Goal: Communication & Community: Answer question/provide support

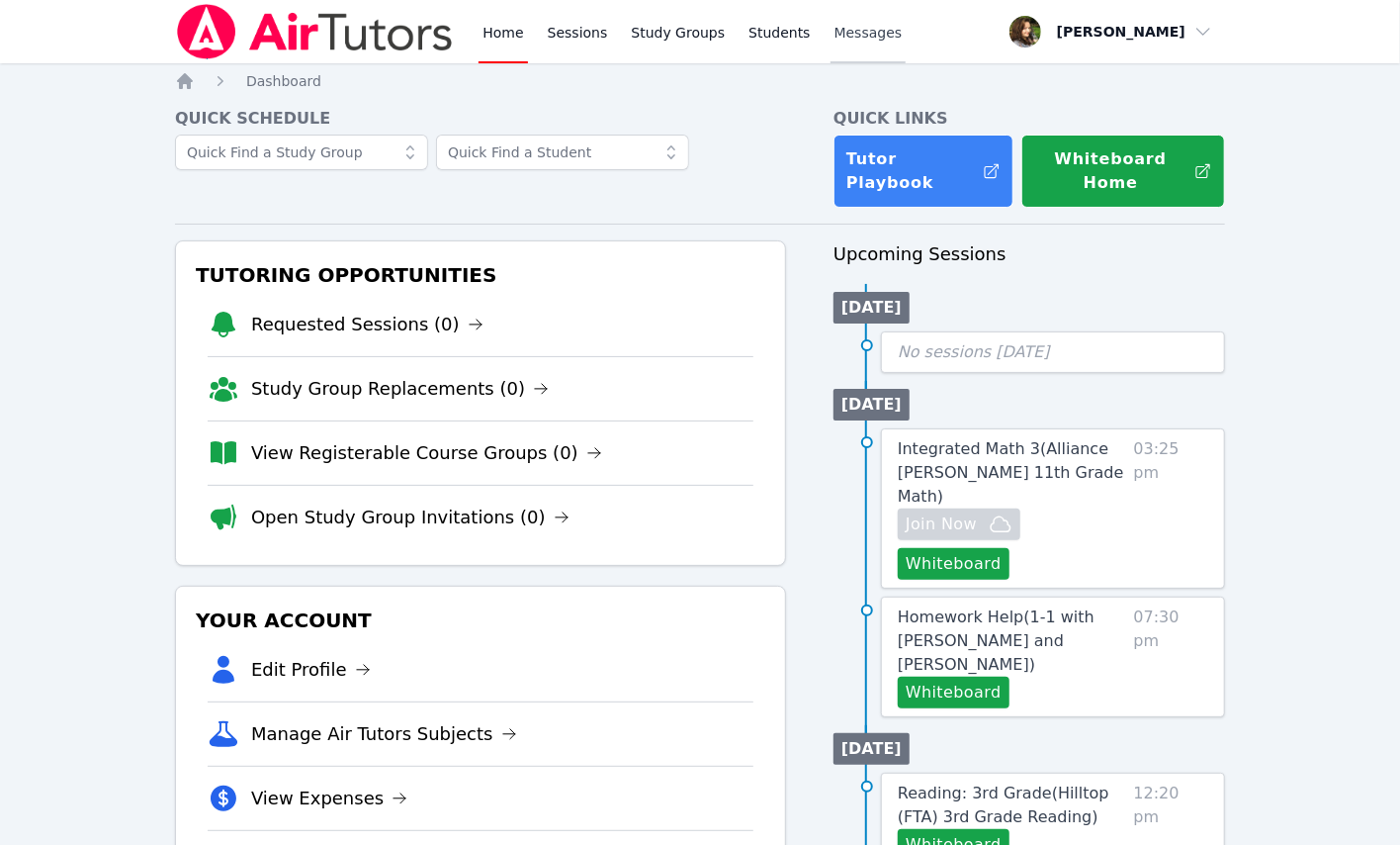
click at [851, 36] on span "Messages" at bounding box center [869, 33] width 68 height 20
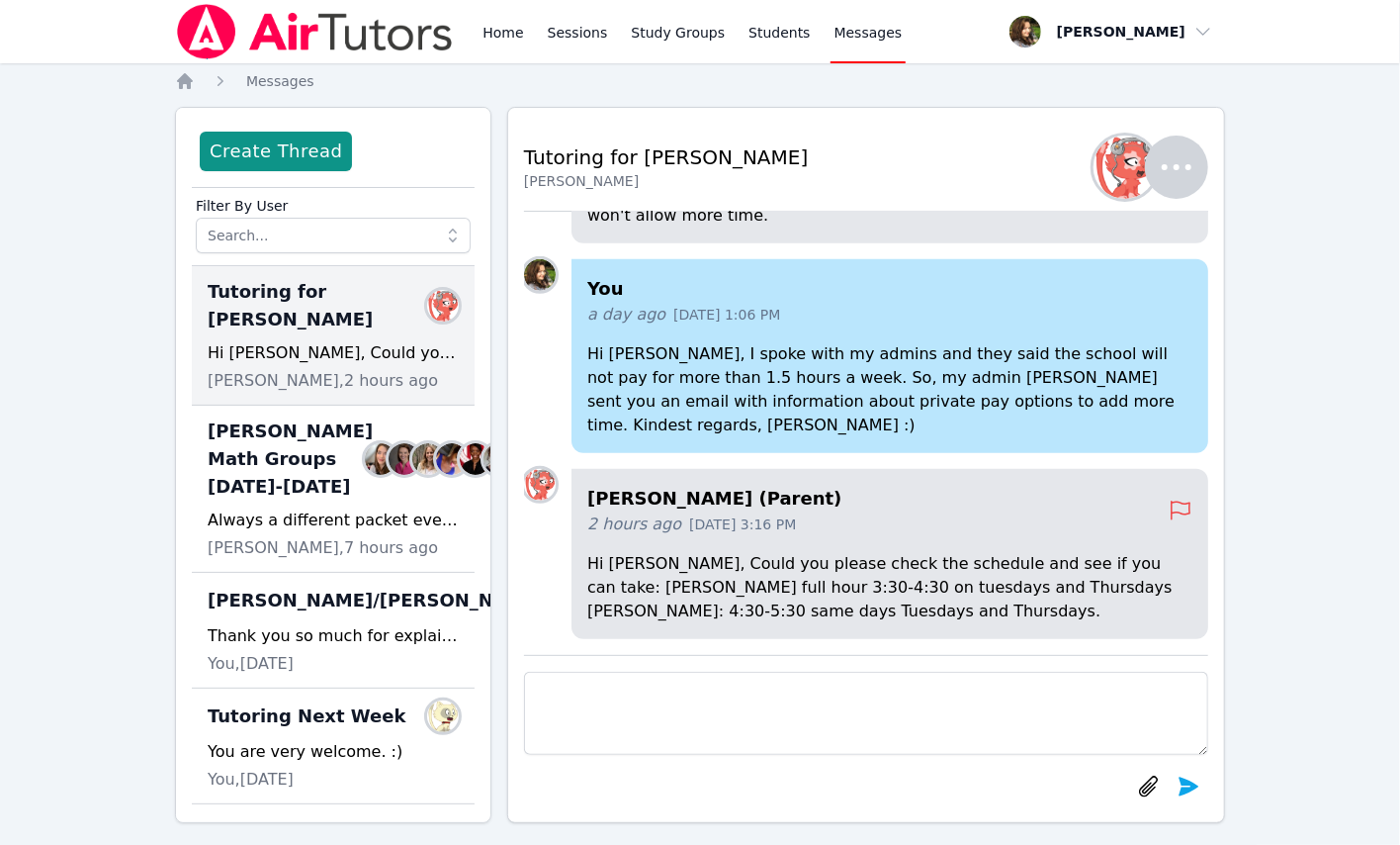
click at [673, 679] on textarea at bounding box center [867, 713] width 685 height 83
click at [1315, 404] on div "Home Sessions Study Groups Students Messages Open user menu Diana Carle Open ma…" at bounding box center [700, 431] width 1400 height 863
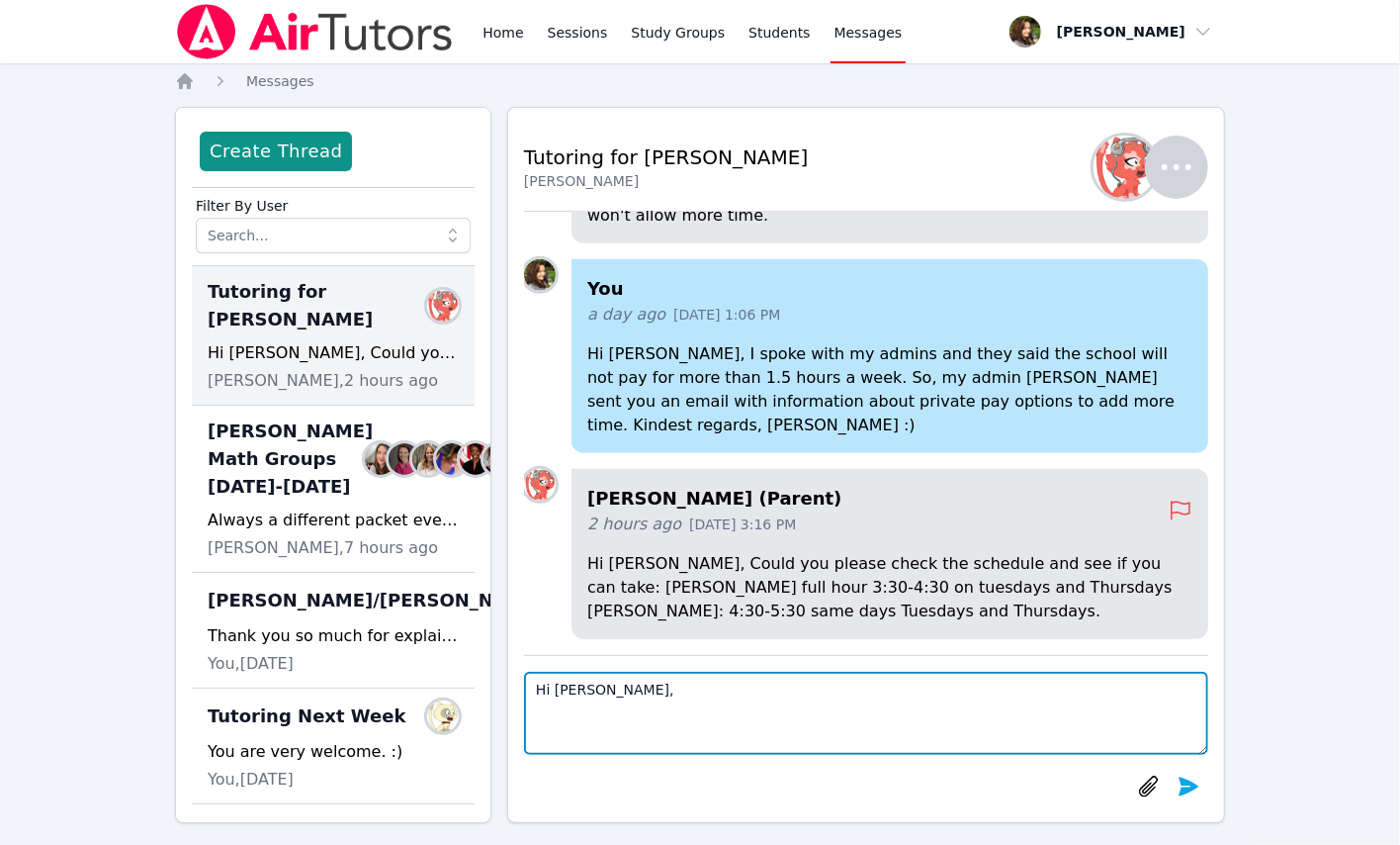
click at [607, 702] on textarea "Hi Yuliya," at bounding box center [867, 713] width 685 height 83
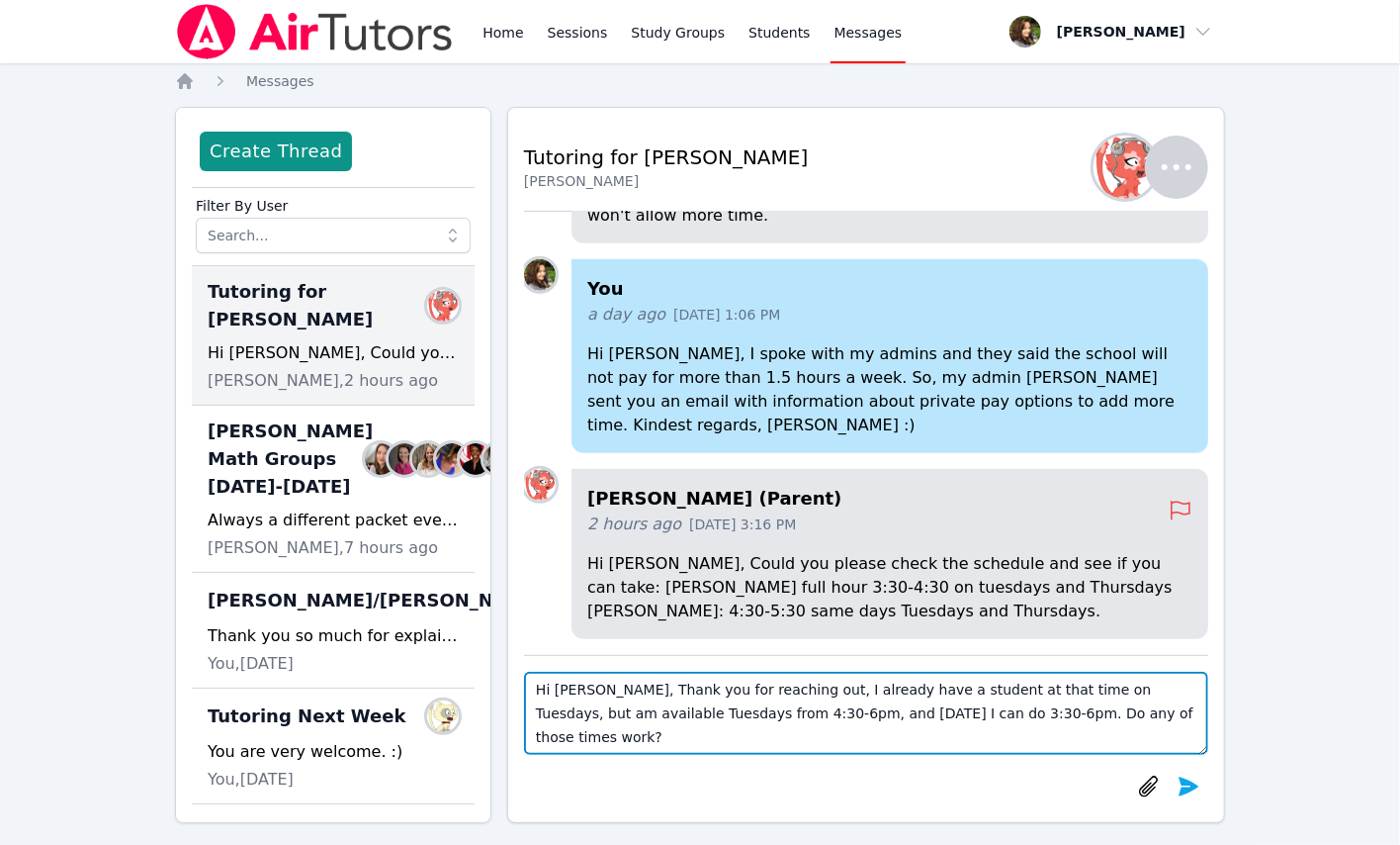
click at [661, 713] on textarea "Hi Yuliya, Thank you for reaching out, I already have a student at that time on…" at bounding box center [867, 713] width 685 height 83
click at [895, 717] on textarea "Hi Yuliya, Thank you for reaching out, I already have a student at that time on…" at bounding box center [867, 713] width 685 height 83
type textarea "Hi Yuliya, Thank you for reaching out, I already have a student at that time on…"
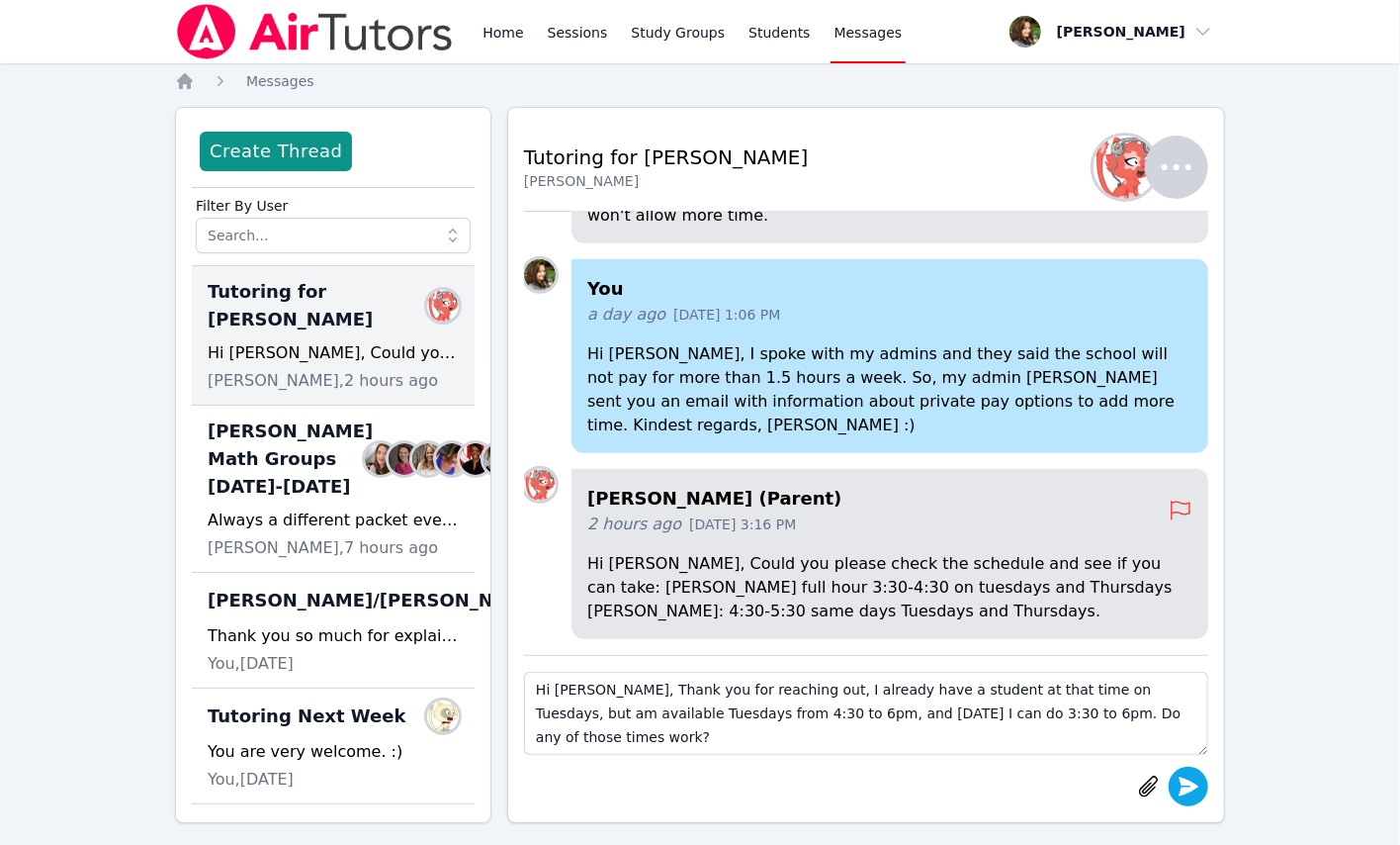
click at [1189, 793] on icon "submit" at bounding box center [1188, 787] width 24 height 24
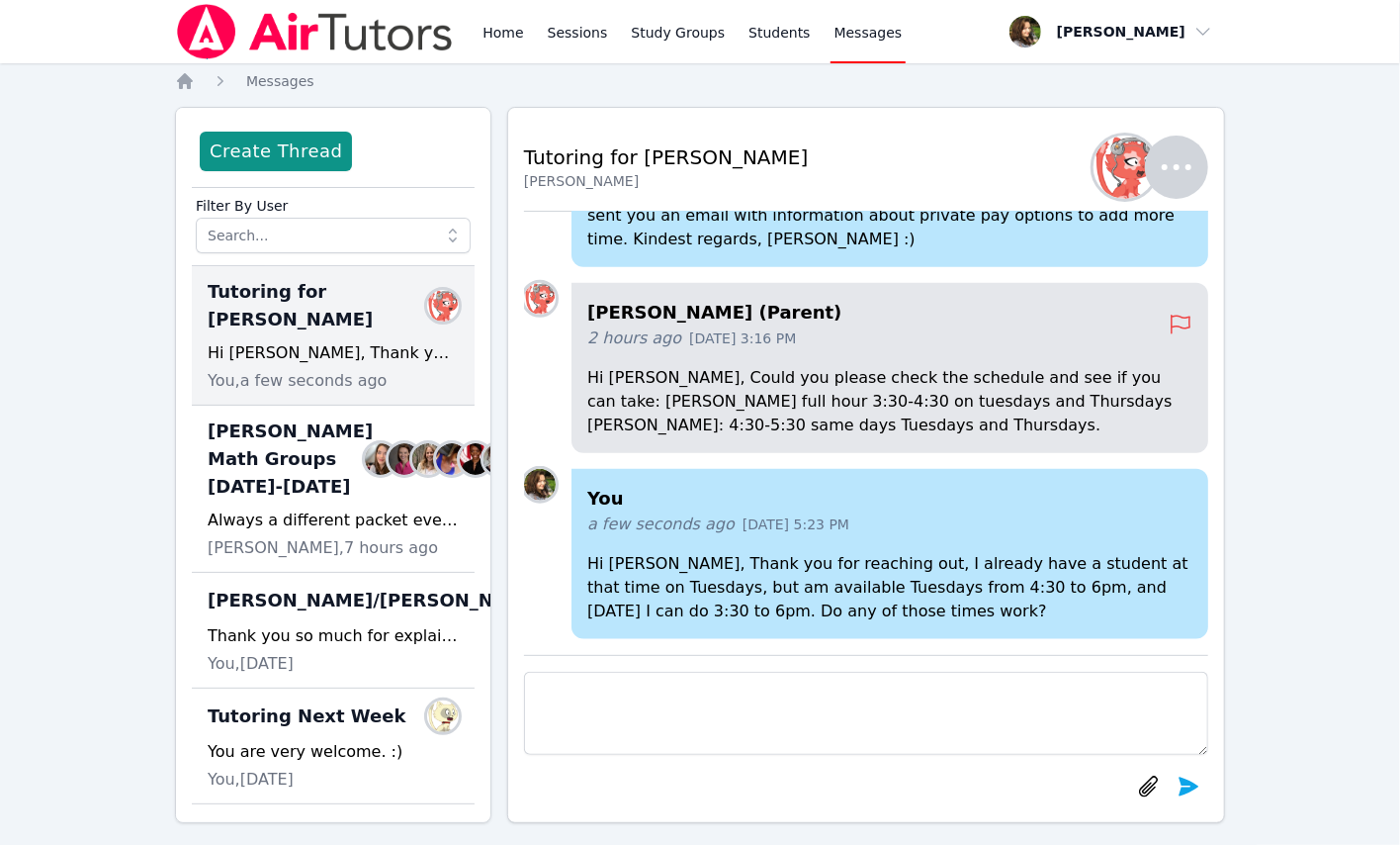
click at [1050, 650] on div "You a few seconds ago Sep 24, 2025 5:23 PM Hi Yuliya, Thank you for reaching ou…" at bounding box center [867, 433] width 685 height 443
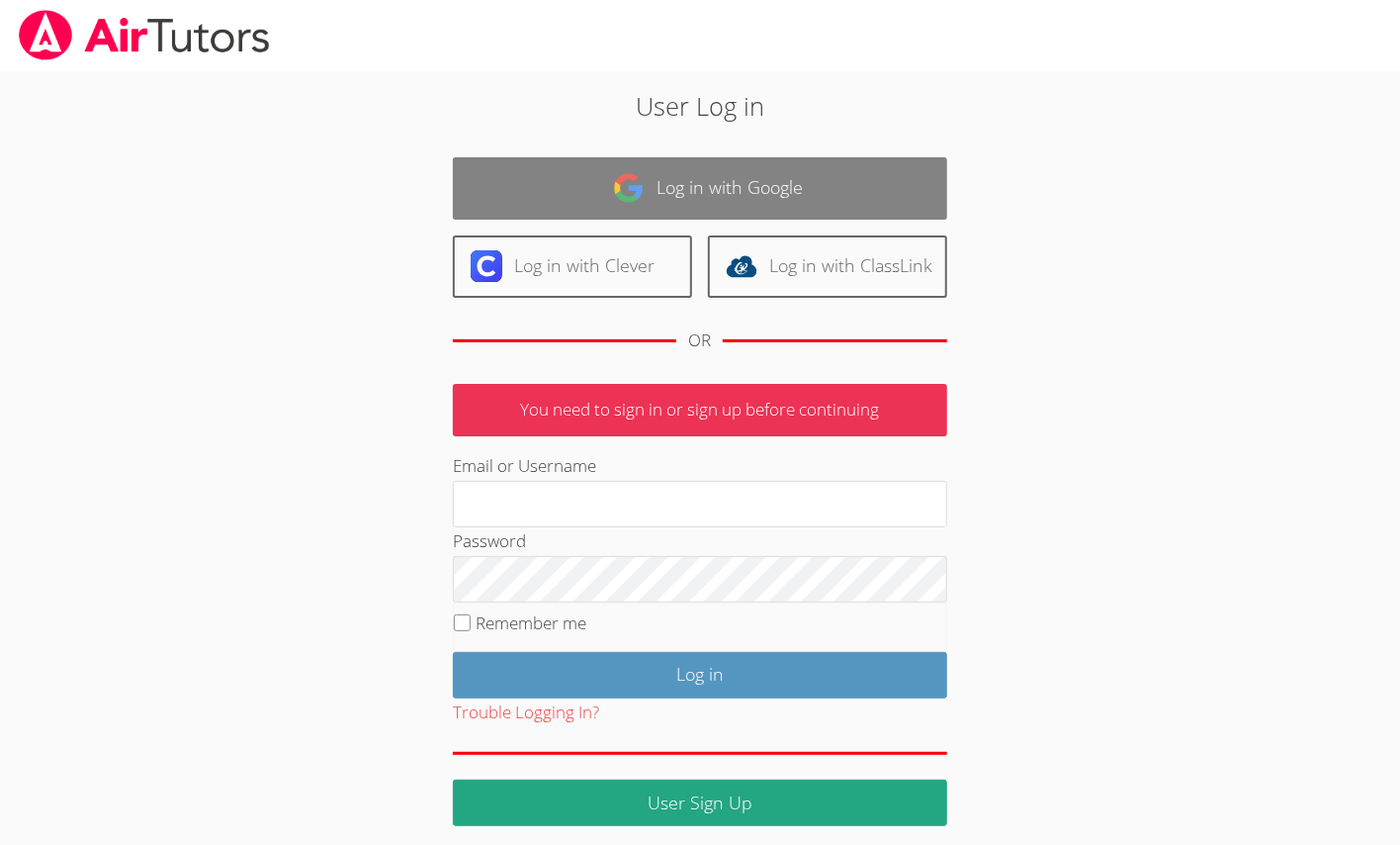
click at [653, 178] on link "Log in with Google" at bounding box center [700, 188] width 495 height 62
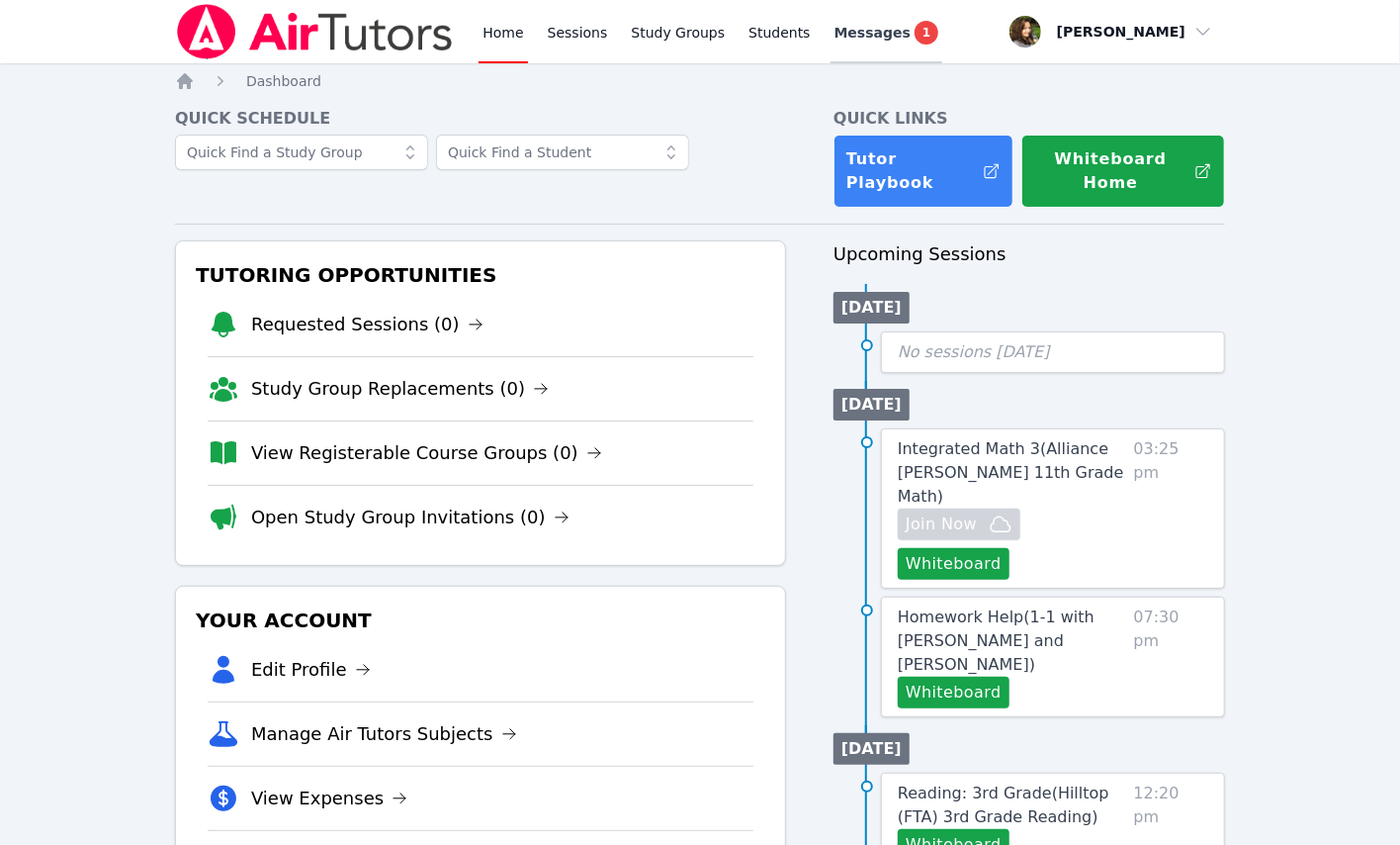
click at [872, 34] on div "Messages 1" at bounding box center [887, 33] width 105 height 24
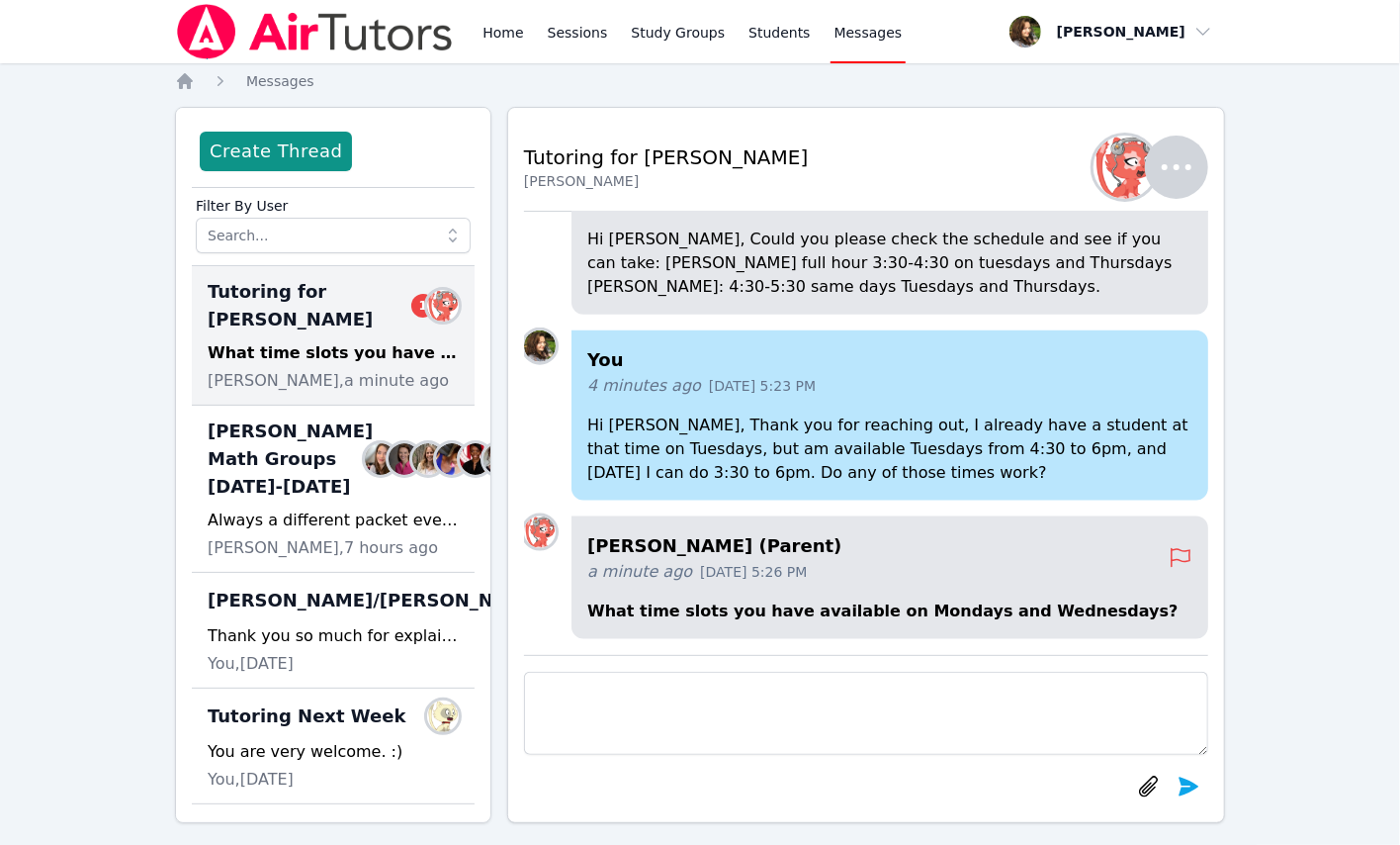
click at [693, 697] on textarea at bounding box center [867, 713] width 685 height 83
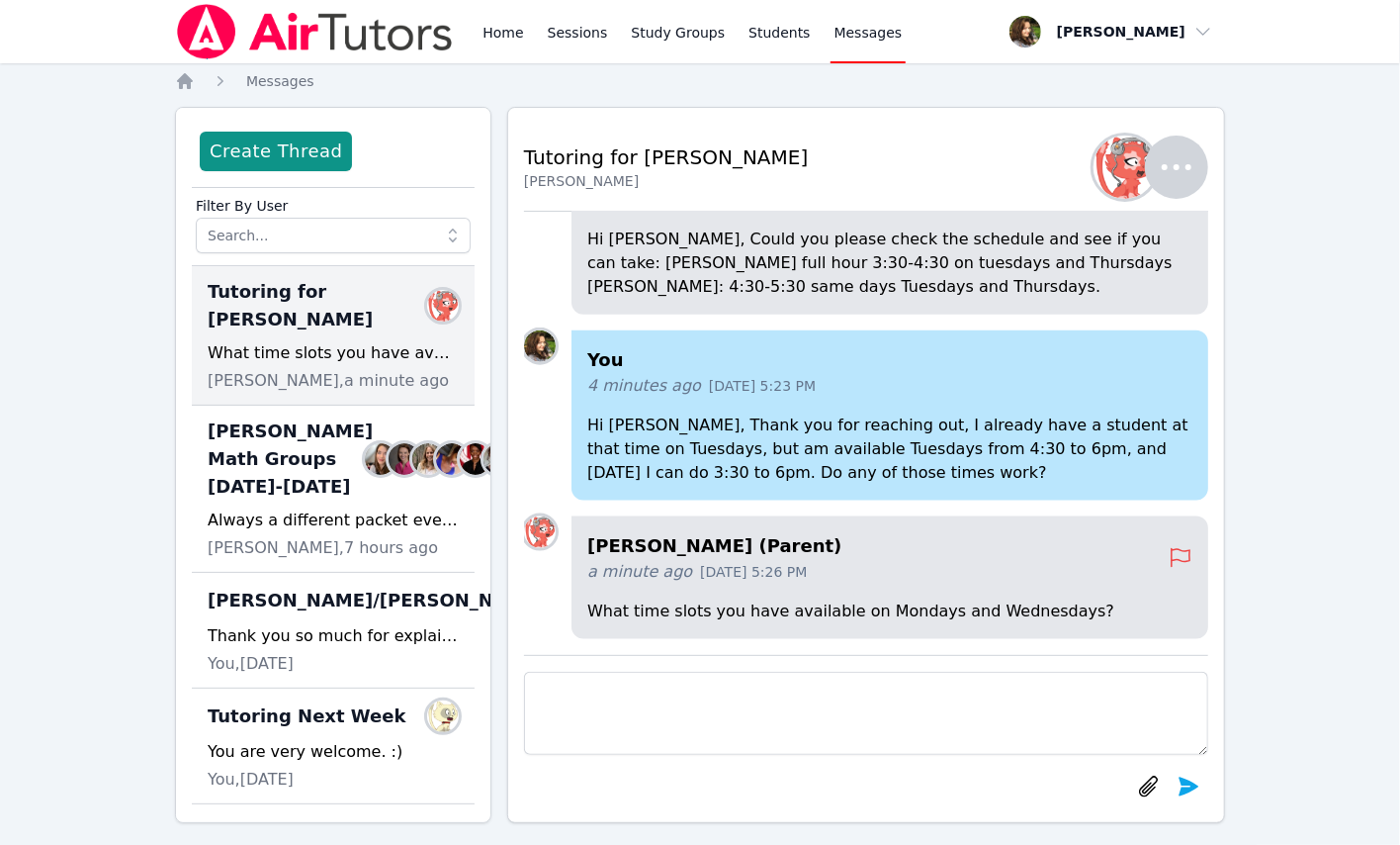
click at [76, 219] on div "Home Sessions Study Groups Students Messages Open user menu Diana Carle Open ma…" at bounding box center [700, 431] width 1400 height 863
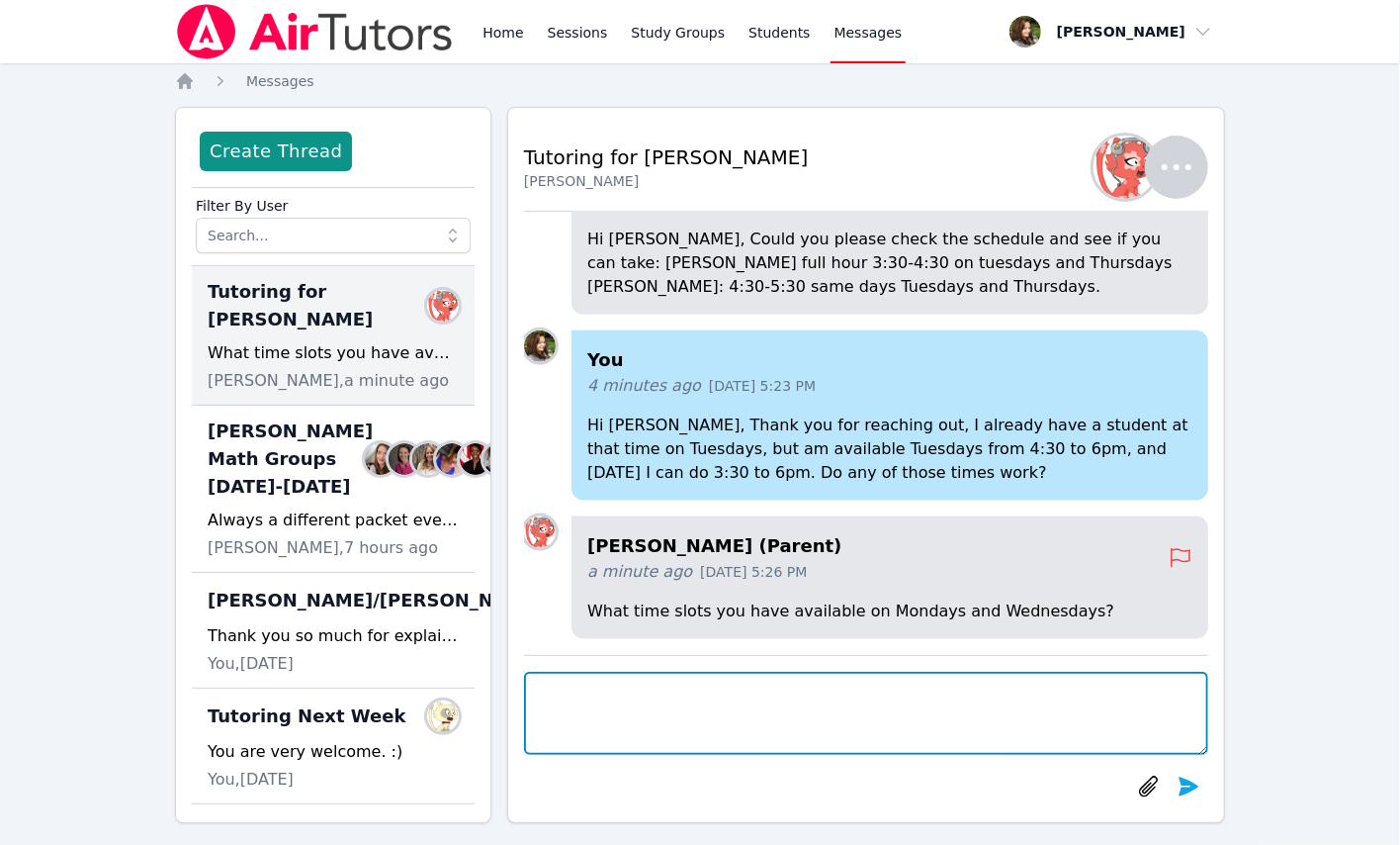
click at [613, 682] on textarea at bounding box center [867, 713] width 685 height 83
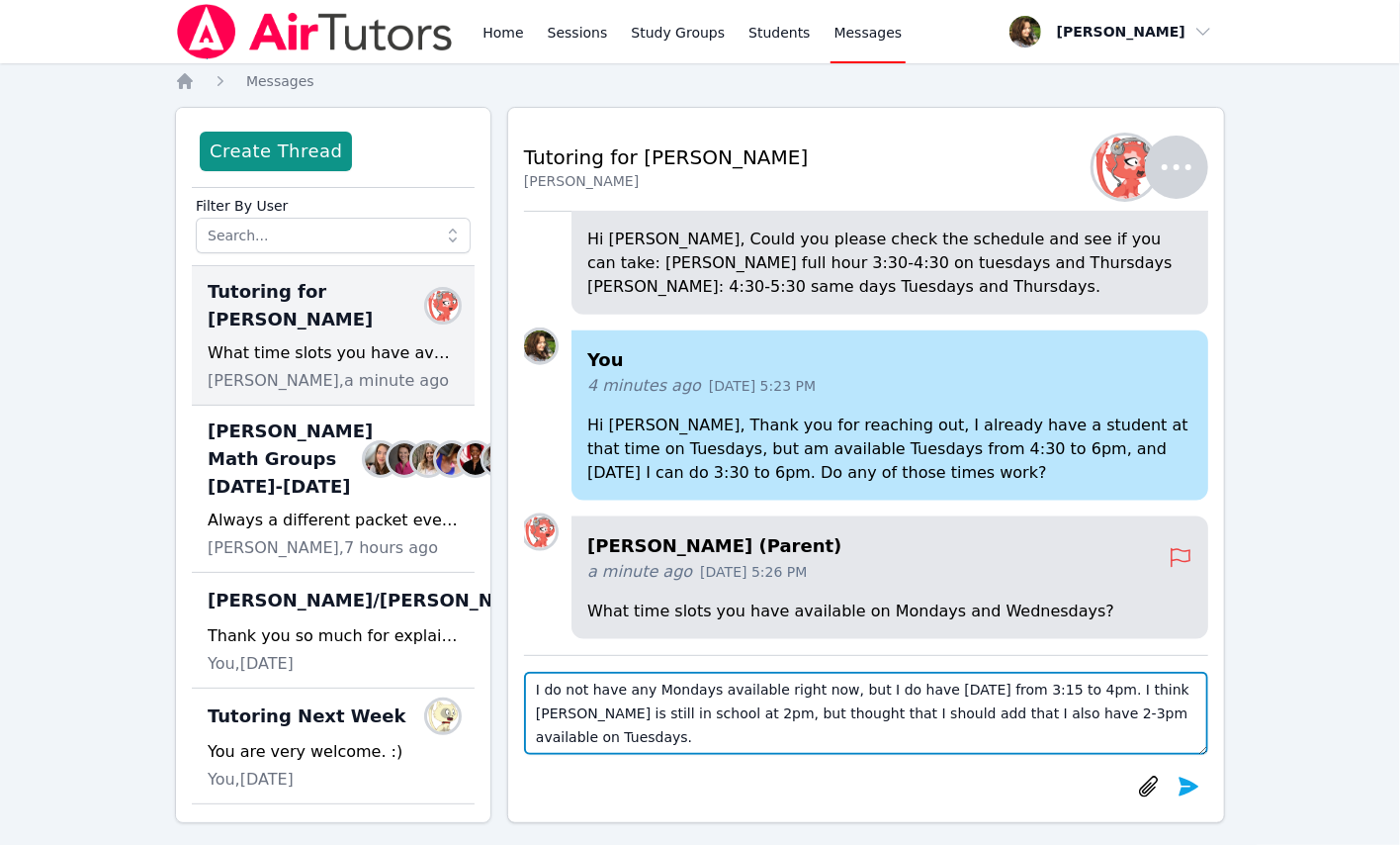
drag, startPoint x: 694, startPoint y: 712, endPoint x: 827, endPoint y: 718, distance: 133.1
click at [827, 718] on textarea "I do not have any Mondays available right now, but I do have Wednesday from 3:1…" at bounding box center [867, 713] width 685 height 83
click at [1074, 690] on textarea "I do not have any Mondays available right now, but I do have Wednesday from 3:1…" at bounding box center [867, 713] width 685 height 83
click at [1116, 720] on textarea "I do not have any Mondays available right now, but I do have Wednesday from 3:1…" at bounding box center [867, 713] width 685 height 83
click at [904, 703] on textarea "I do not have any Mondays available right now, but I do have Wednesday from 3:1…" at bounding box center [867, 713] width 685 height 83
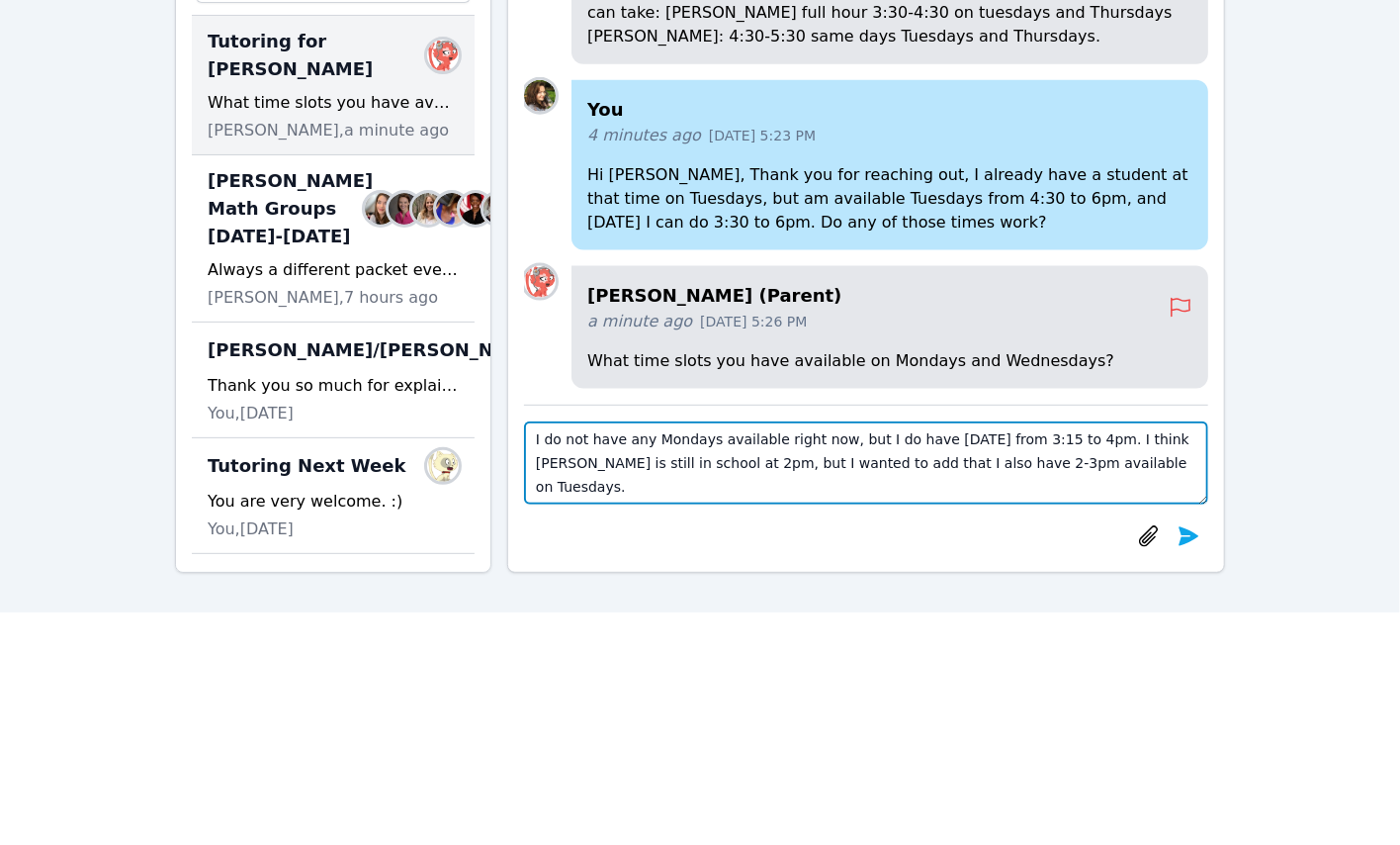
scroll to position [539, 0]
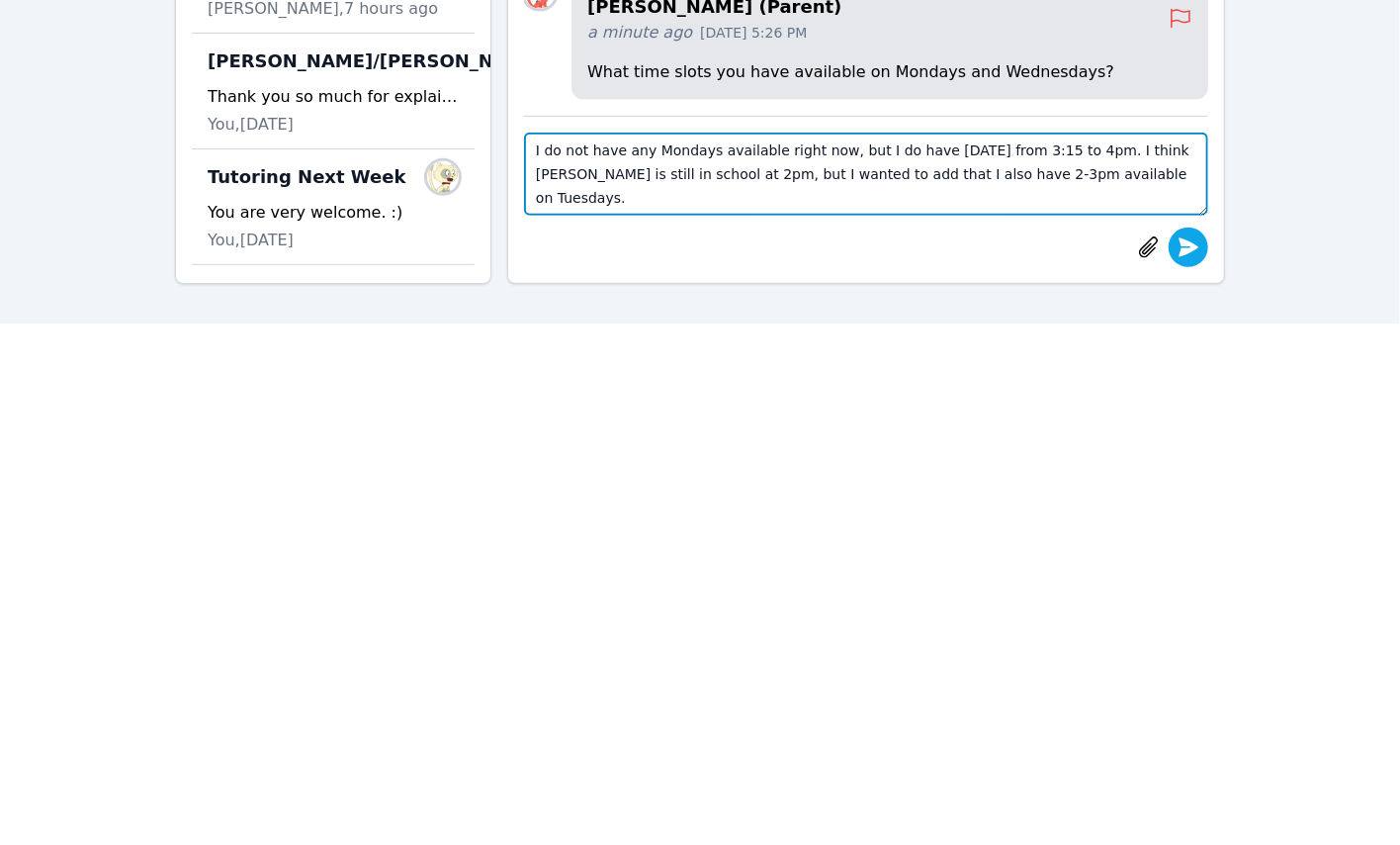
type textarea "I do not have any Mondays available right now, but I do have Wednesday from 3:1…"
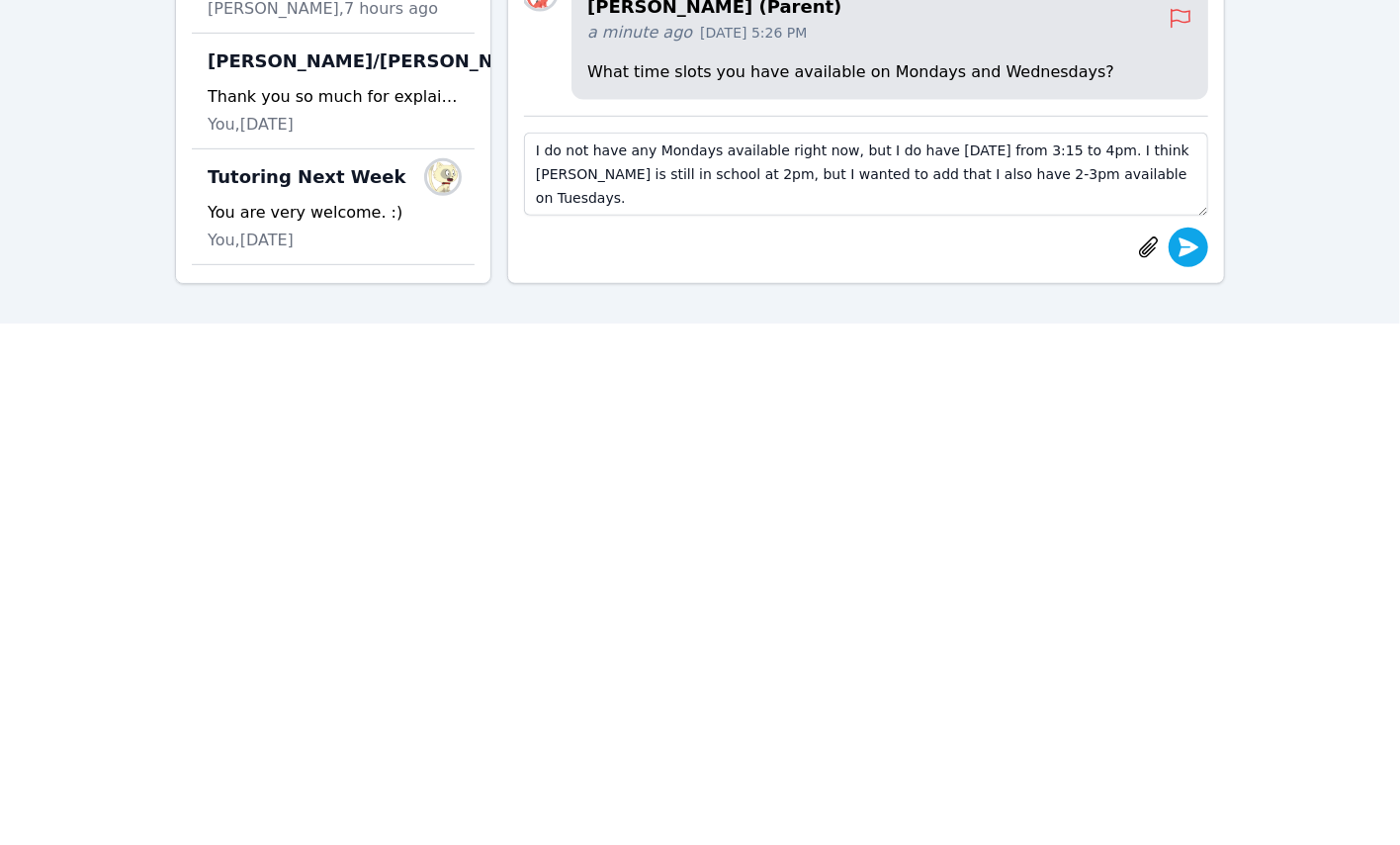
click at [1195, 235] on icon "submit" at bounding box center [1188, 247] width 24 height 24
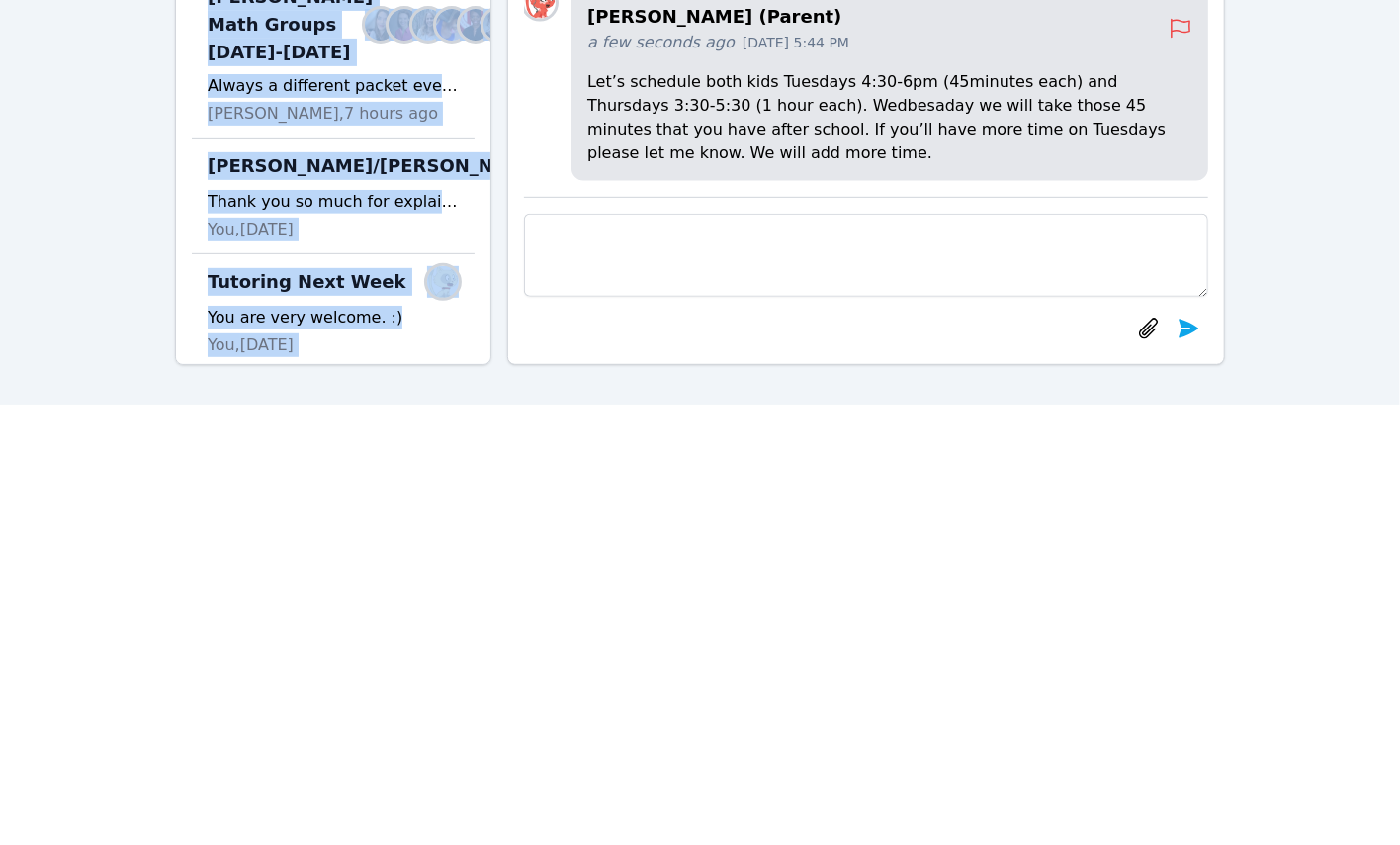
scroll to position [203, 0]
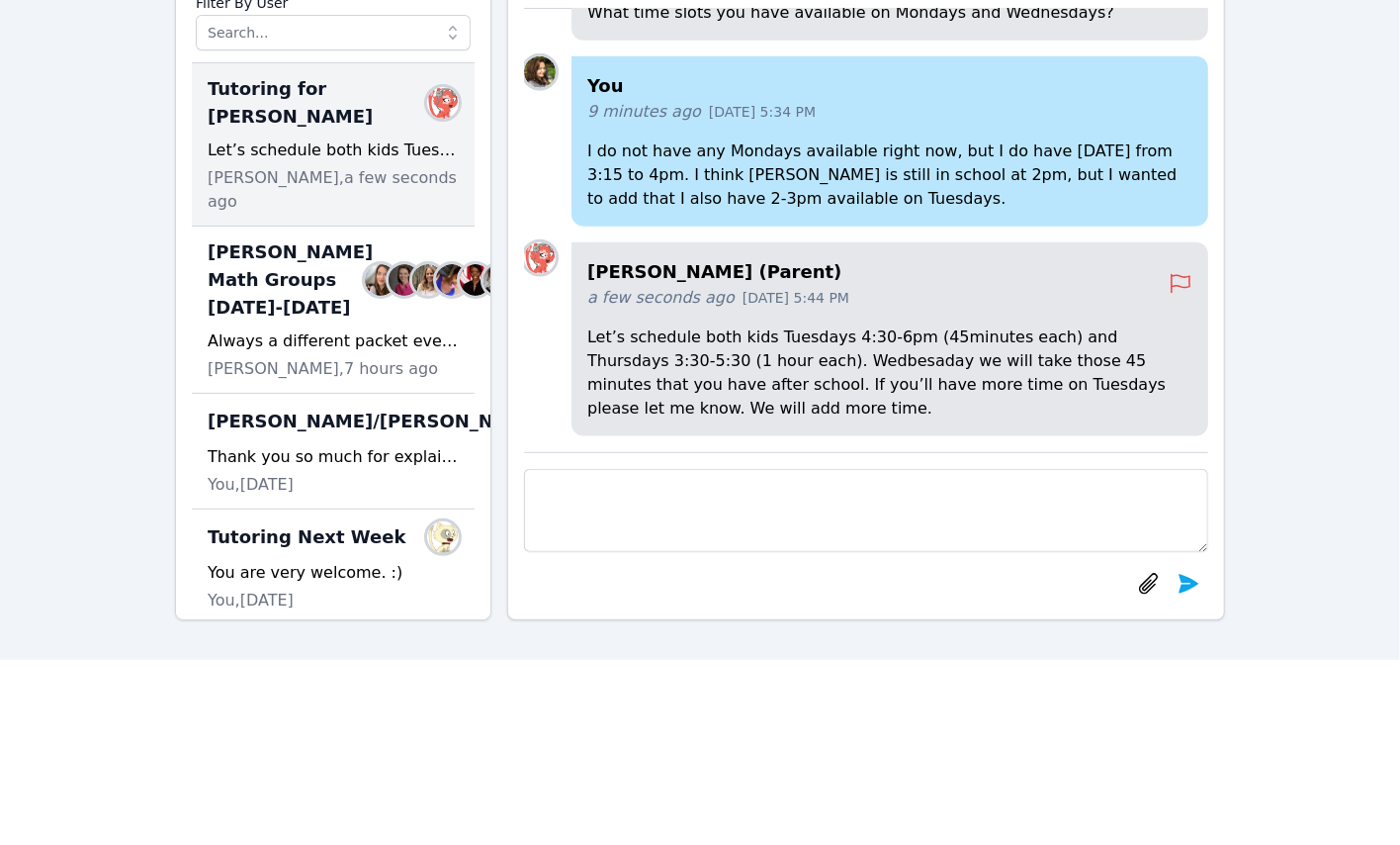
click at [735, 404] on p "Let’s schedule both kids Tuesdays 4:30-6pm (45minutes each) and Thursdays 3:30-…" at bounding box center [890, 373] width 606 height 95
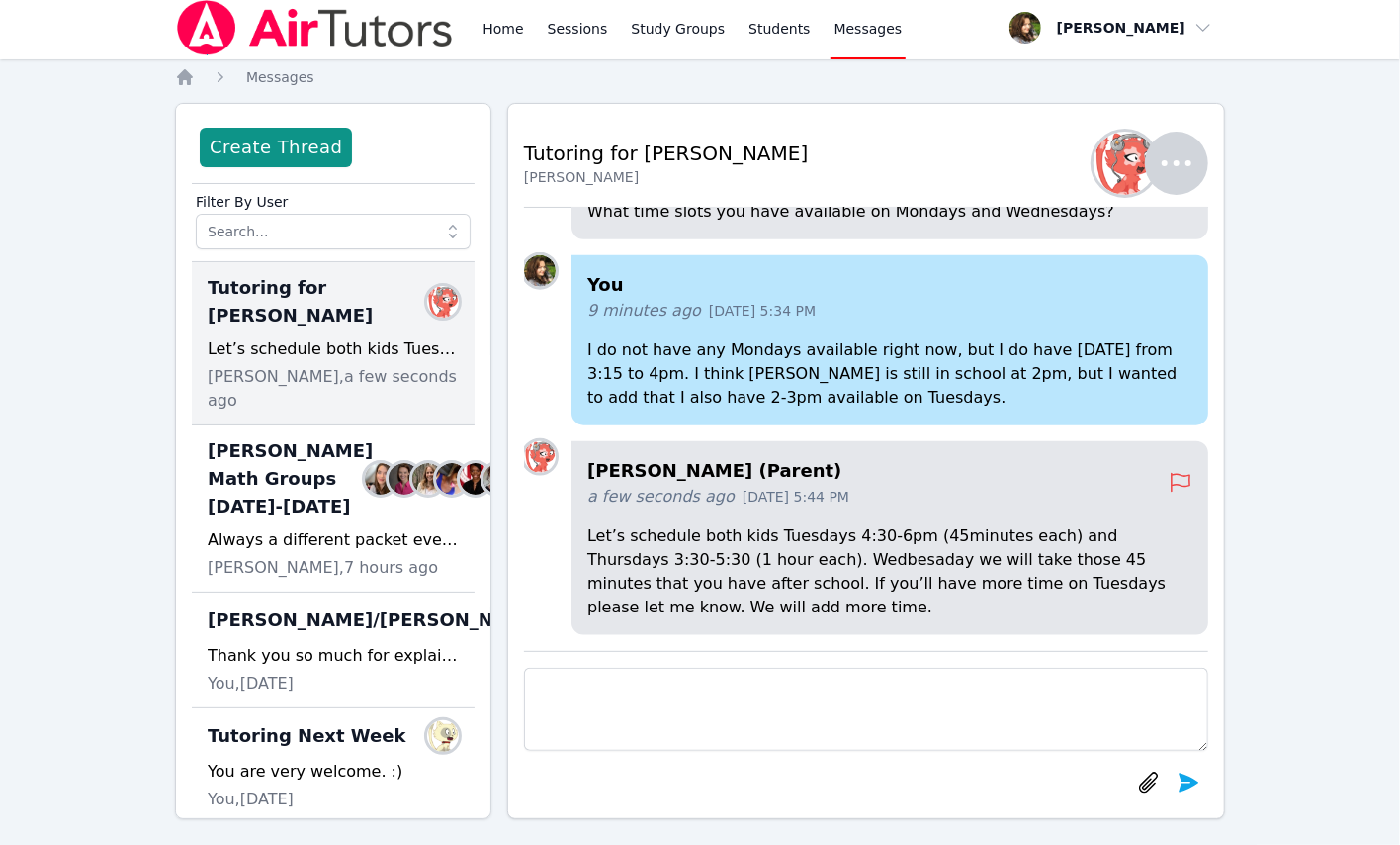
scroll to position [0, 0]
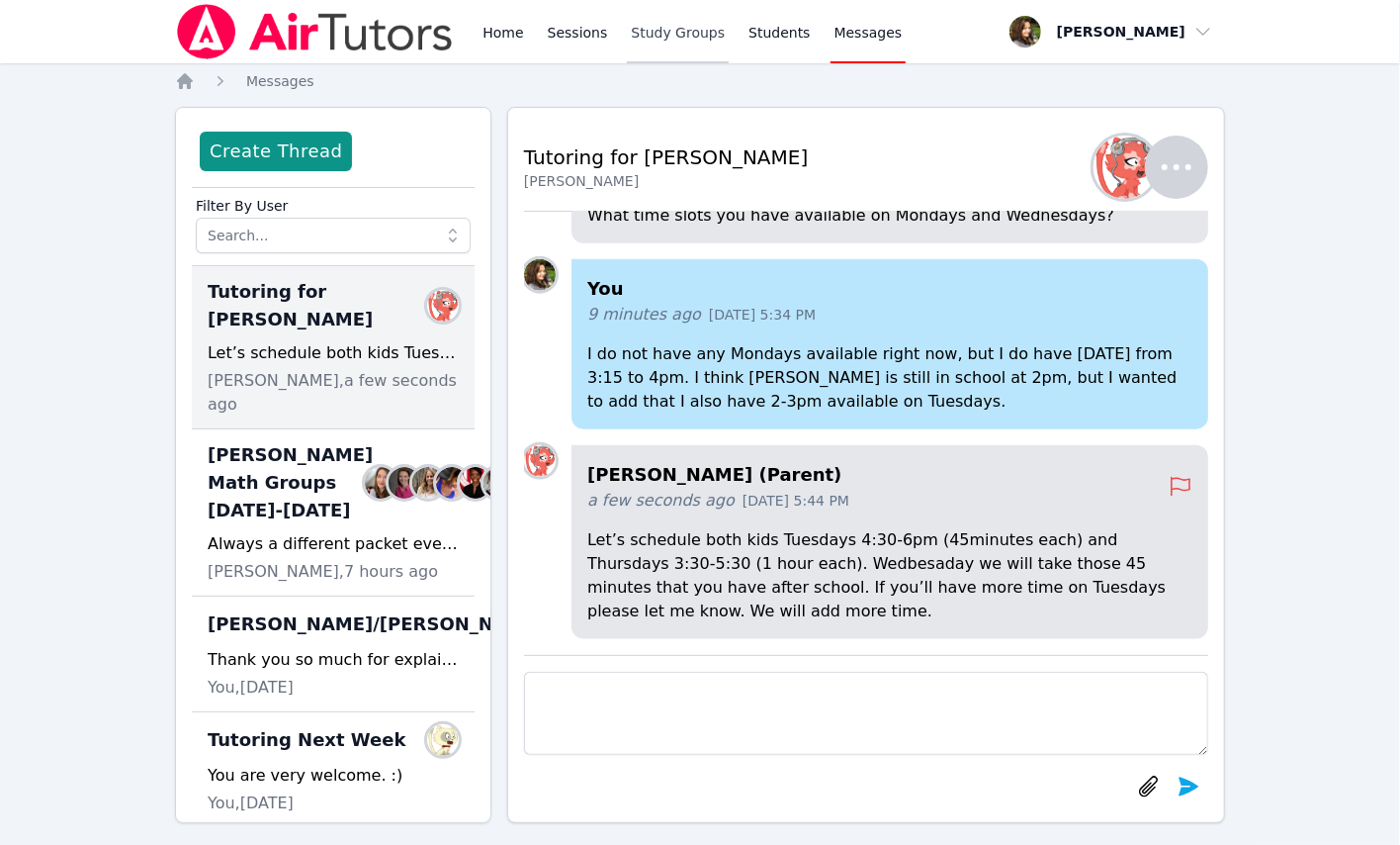
click at [655, 30] on link "Study Groups" at bounding box center [678, 32] width 102 height 63
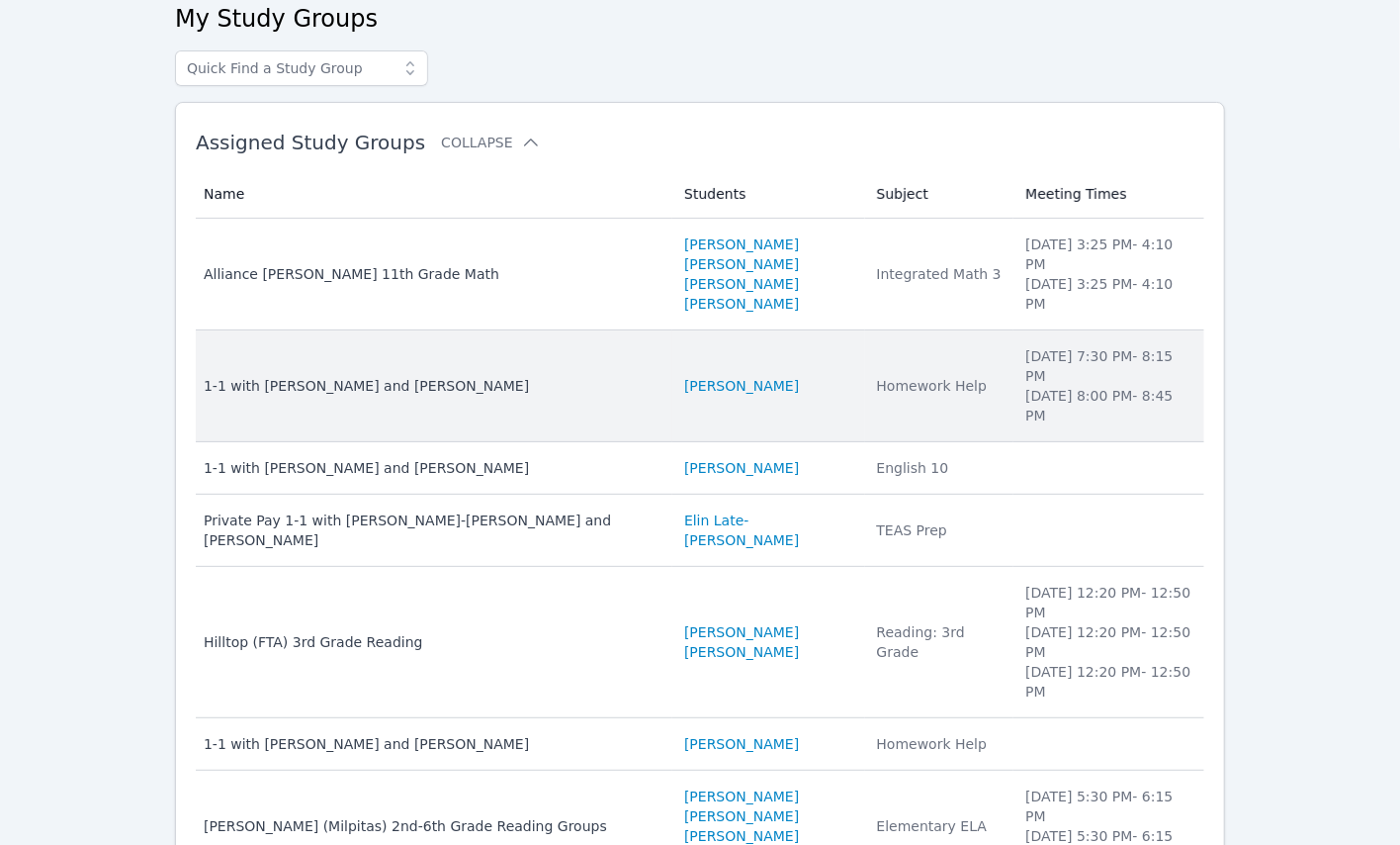
scroll to position [105, 0]
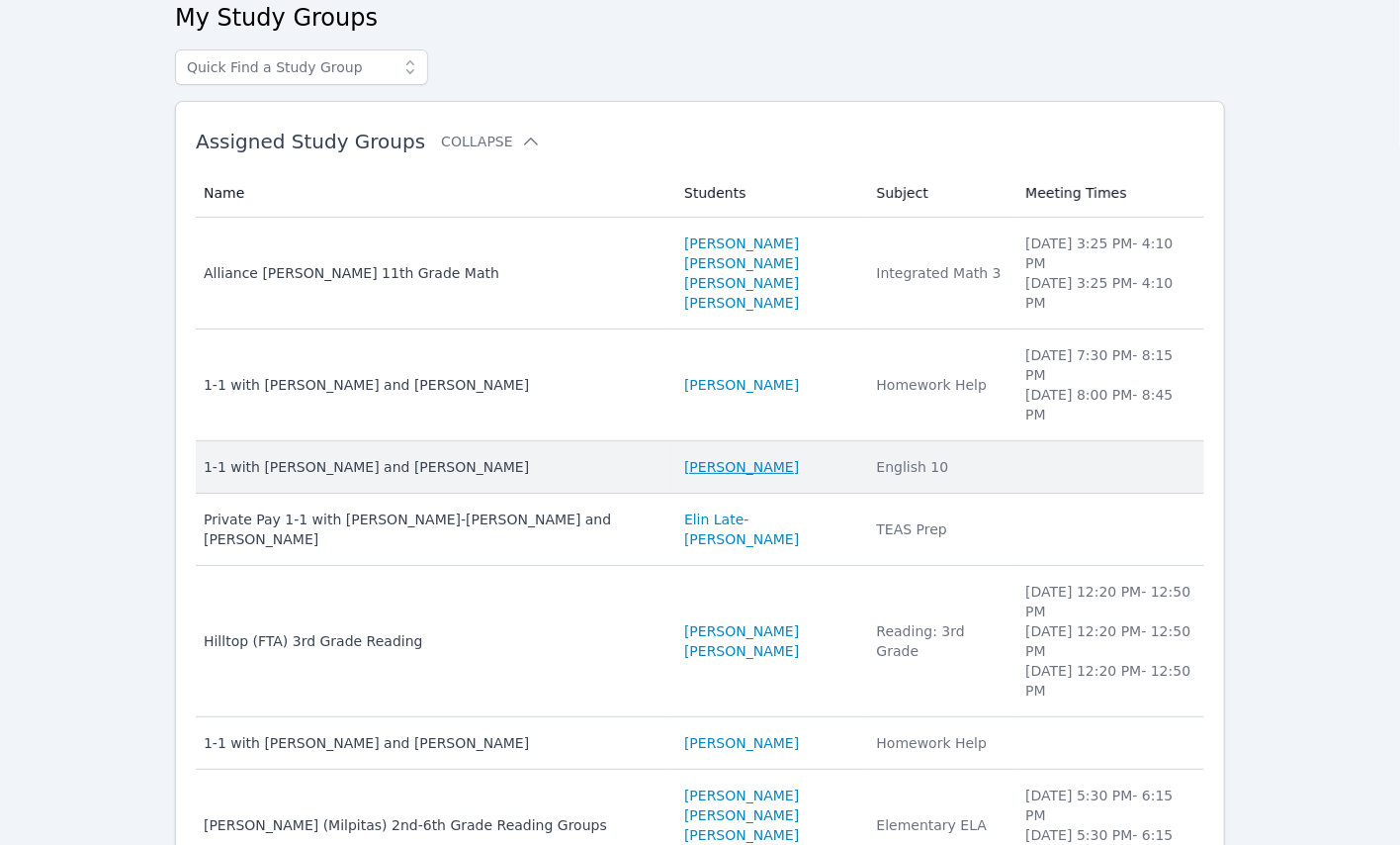
click at [685, 457] on link "Kira Dubovska" at bounding box center [742, 467] width 115 height 20
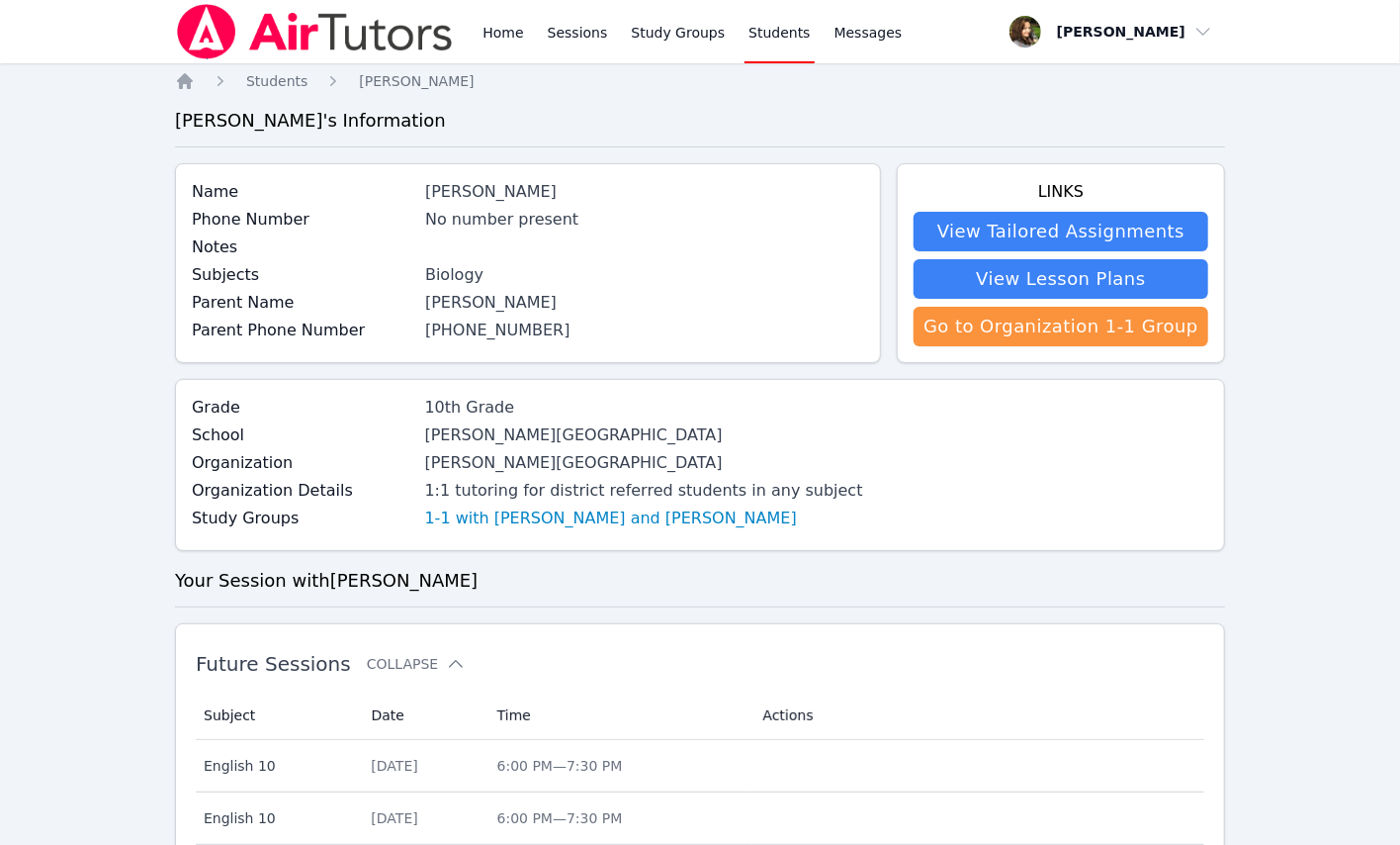
click at [524, 423] on div "Beverly Hills High School" at bounding box center [644, 435] width 438 height 24
click at [530, 432] on div "Beverly Hills High School" at bounding box center [644, 435] width 438 height 24
copy div "Beverly Hills High School"
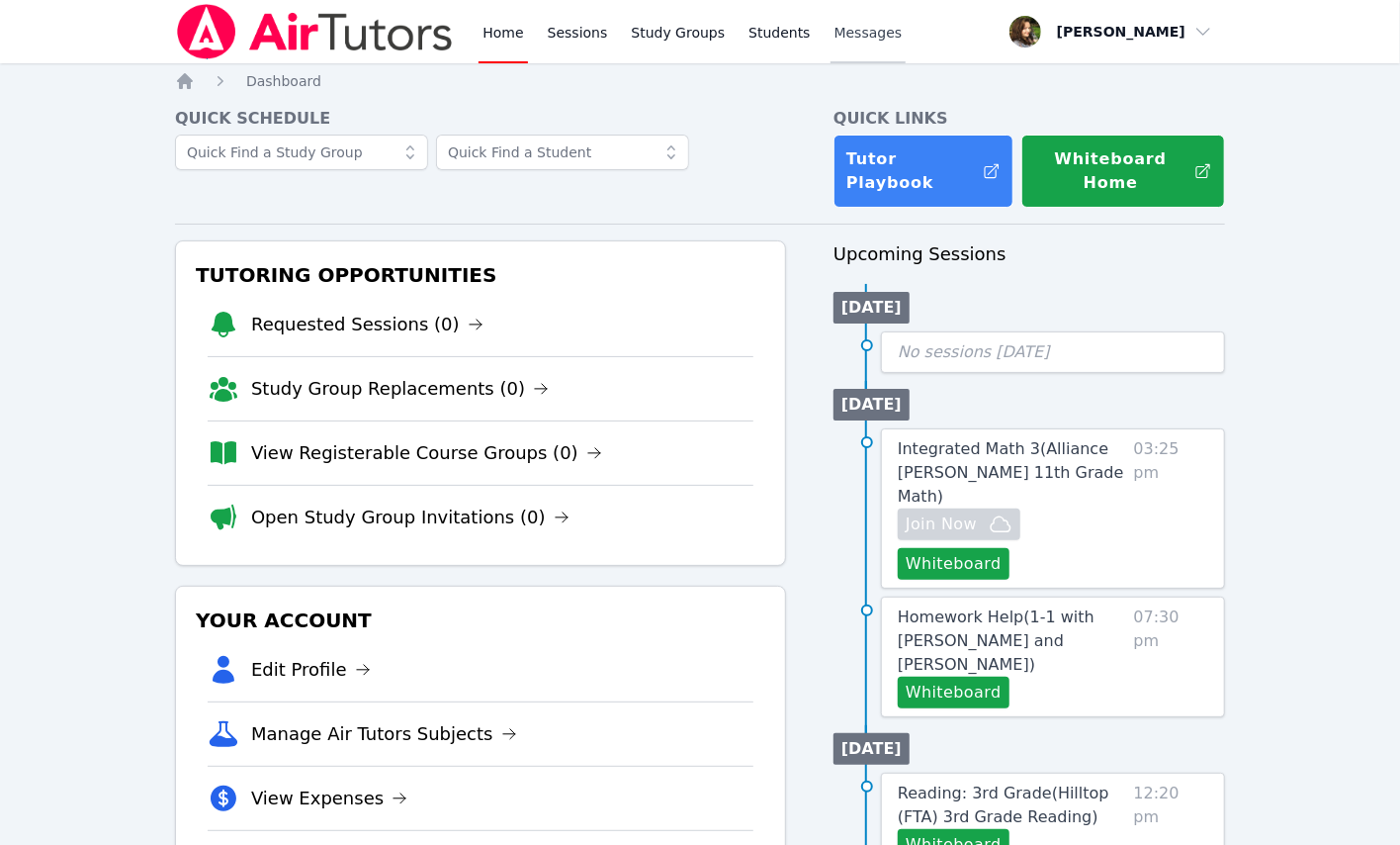
click at [835, 34] on span "Messages" at bounding box center [869, 33] width 68 height 20
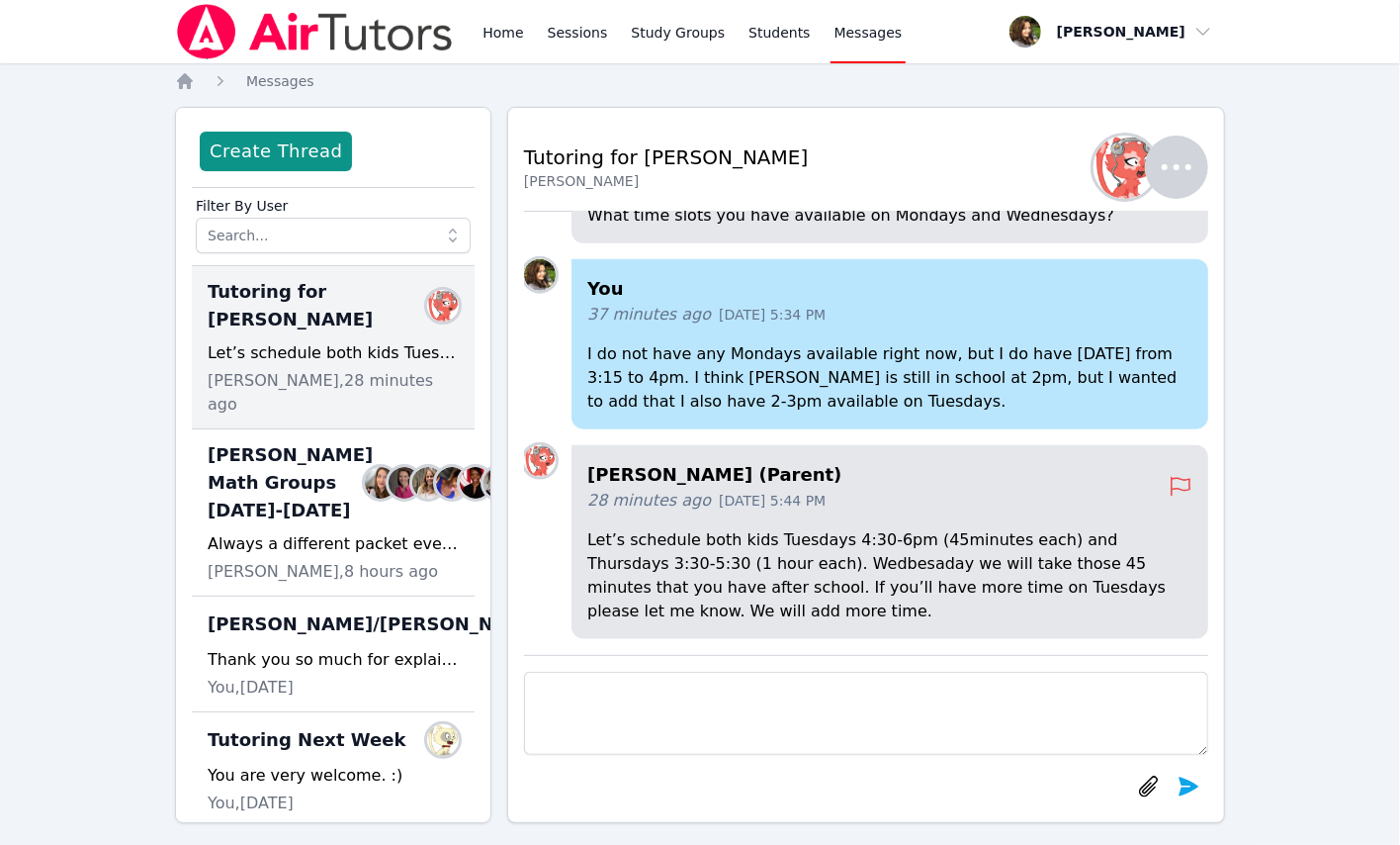
click at [683, 712] on textarea at bounding box center [867, 713] width 685 height 83
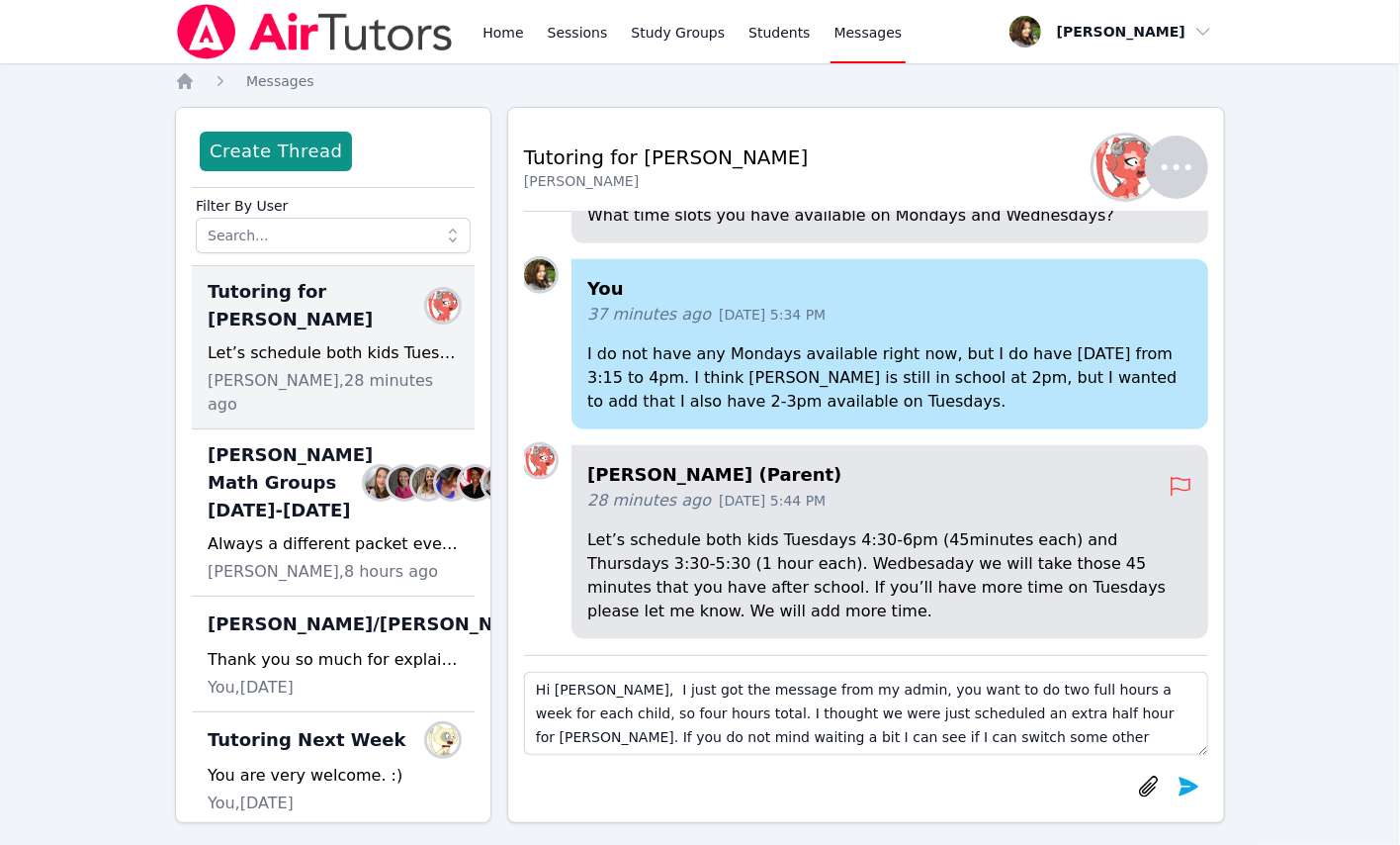
click at [841, 709] on textarea "Hi Yuliya, I just got the message from my admin, you want to do two full hours …" at bounding box center [867, 713] width 685 height 83
click at [1107, 748] on textarea "Hi Yuliya, I just got the message from my admin, you want to do two full hours …" at bounding box center [867, 713] width 685 height 83
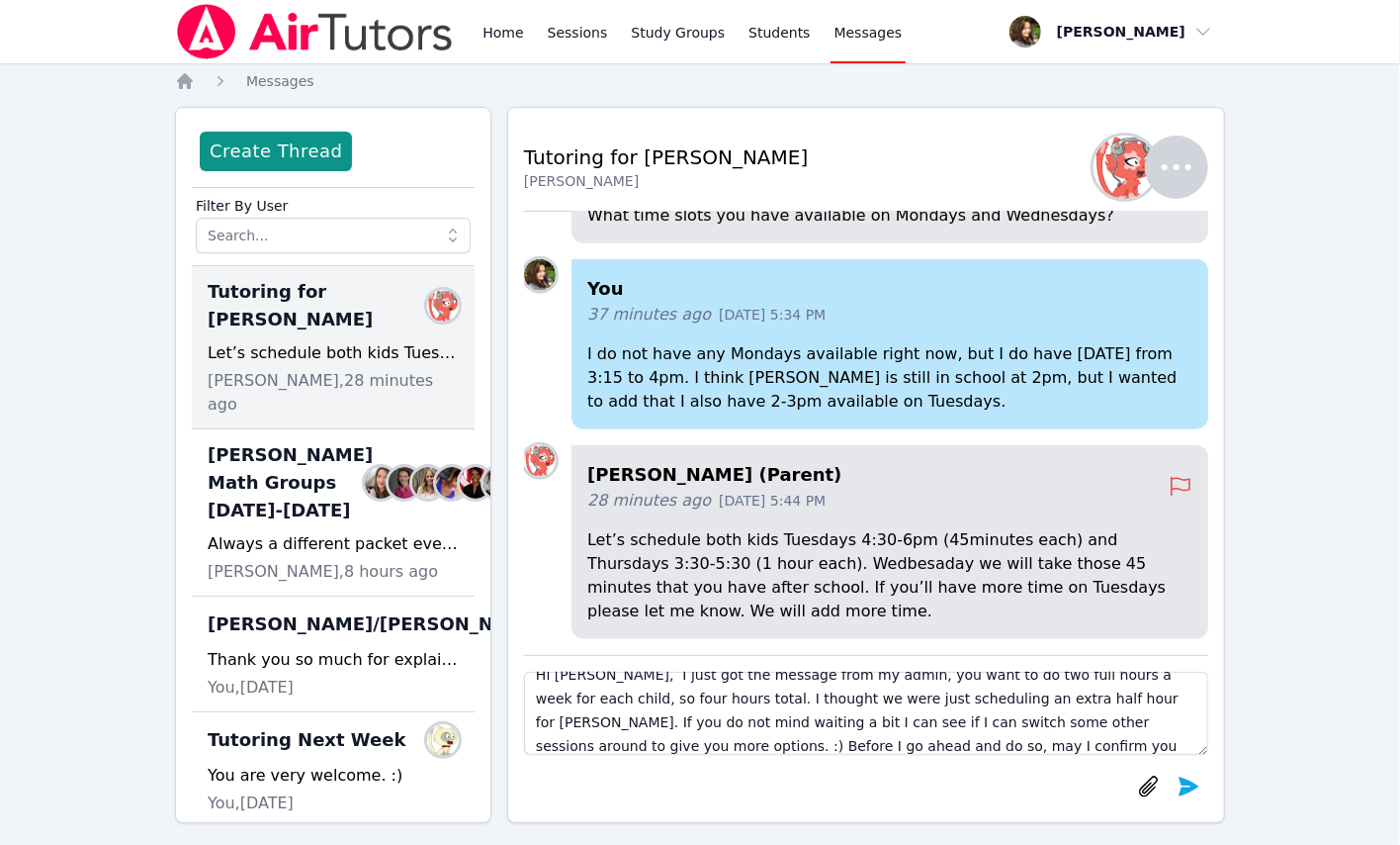
scroll to position [39, 0]
click at [1116, 732] on textarea "Hi Yuliya, I just got the message from my admin, you want to do two full hours …" at bounding box center [867, 713] width 685 height 83
type textarea "Hi Yuliya, I just got the message from my admin, you want to do two full hours …"
click at [1193, 794] on icon "submit" at bounding box center [1188, 787] width 24 height 24
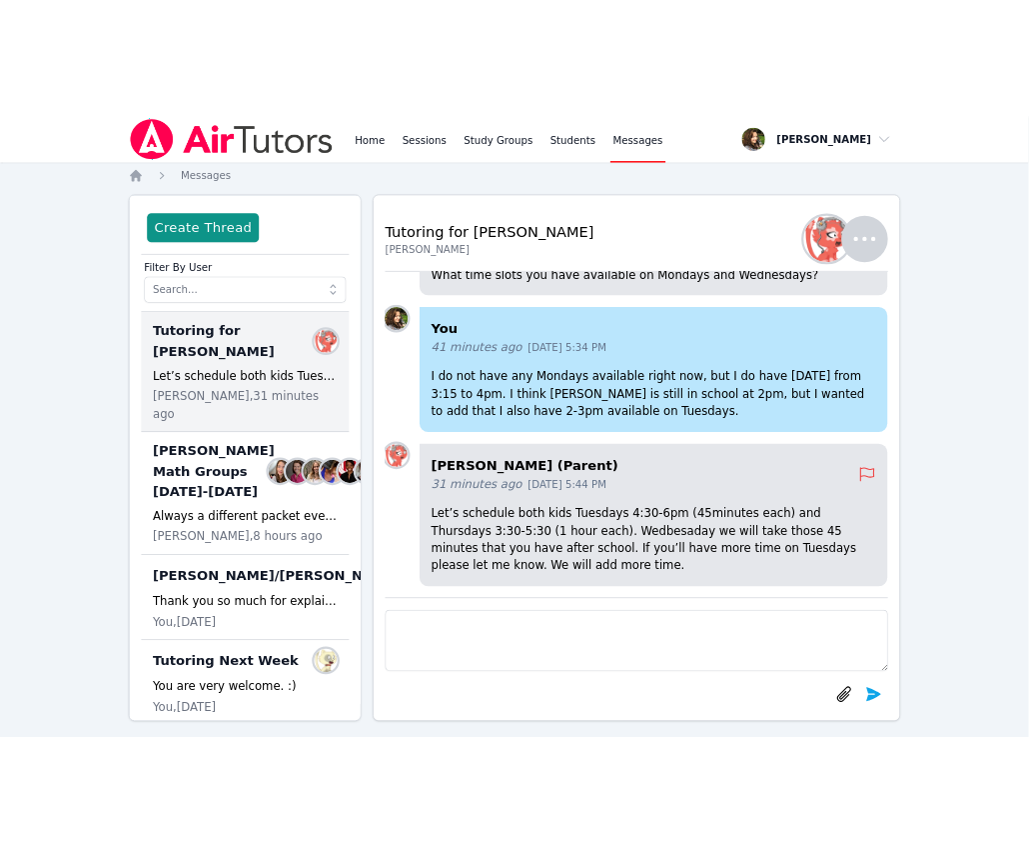
scroll to position [0, 0]
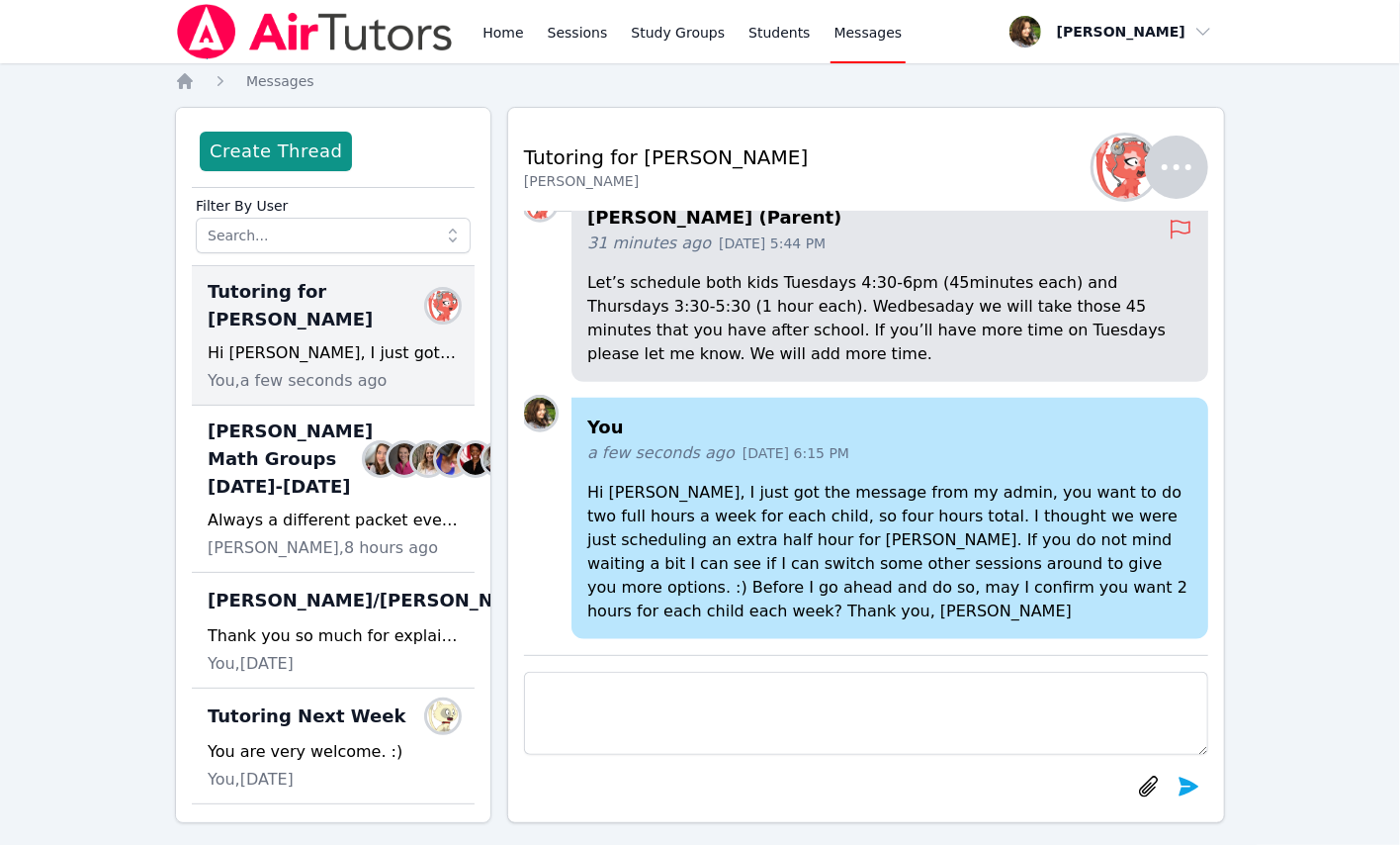
click at [49, 287] on div "Home Sessions Study Groups Students Messages Open user menu Diana Carle Open ma…" at bounding box center [700, 431] width 1400 height 863
